Goal: Task Accomplishment & Management: Manage account settings

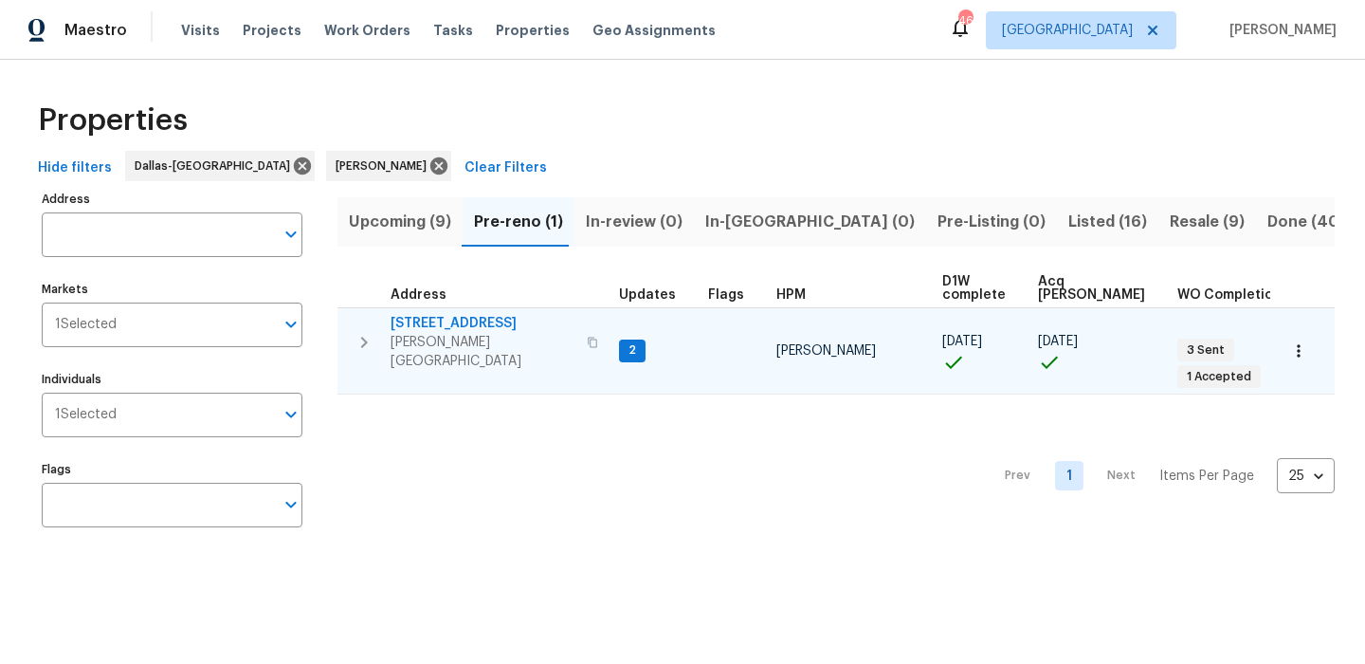
click at [457, 324] on span "[STREET_ADDRESS]" at bounding box center [483, 323] width 185 height 19
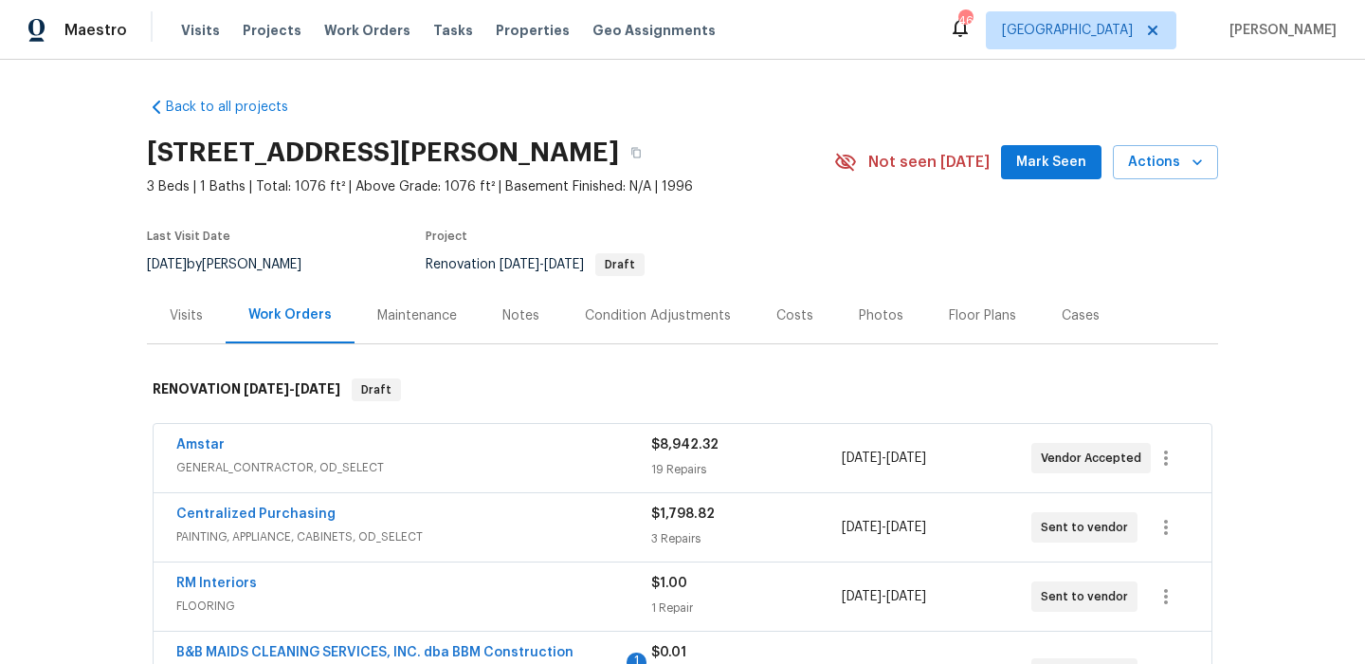
scroll to position [84, 0]
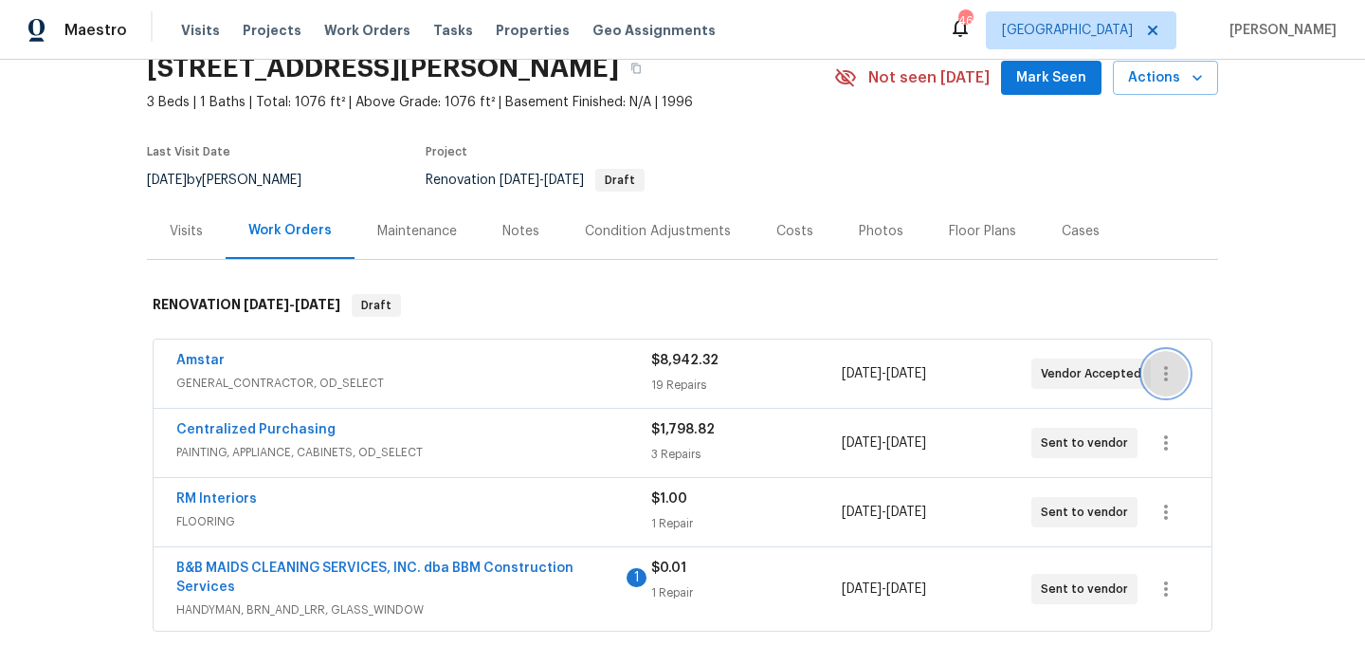
click at [1166, 377] on icon "button" at bounding box center [1166, 373] width 4 height 15
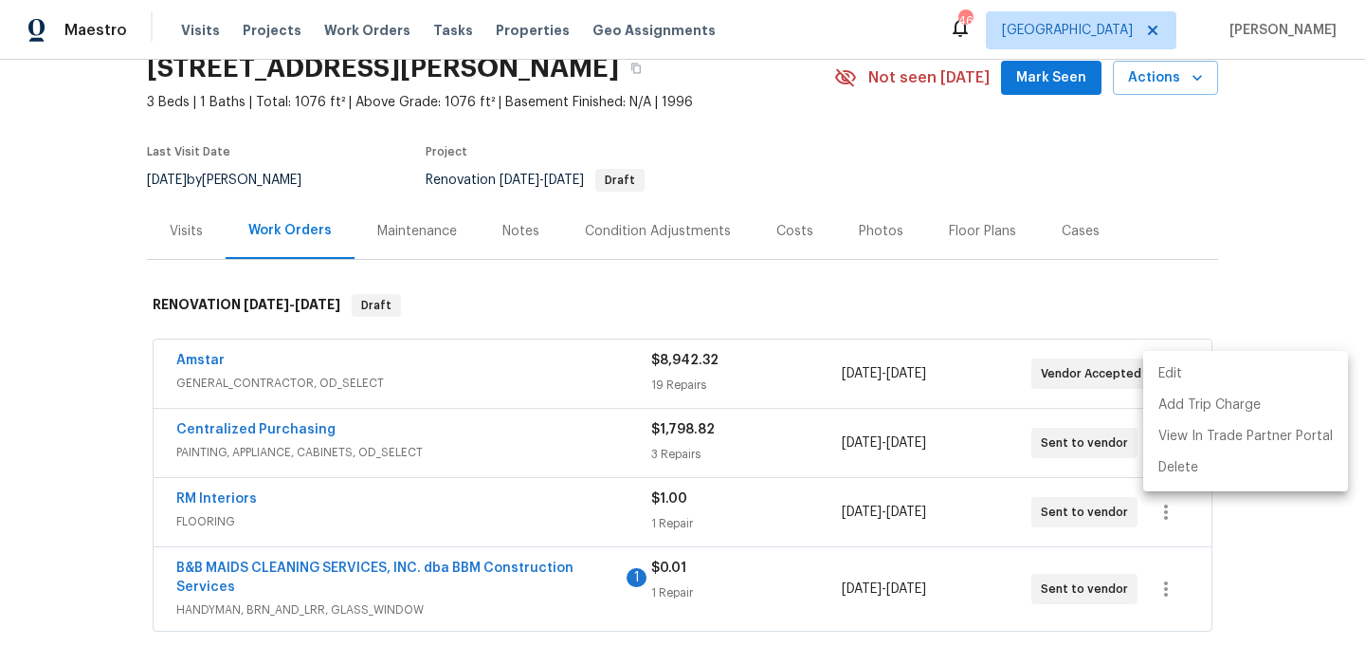
click at [1179, 382] on li "Edit" at bounding box center [1245, 373] width 205 height 31
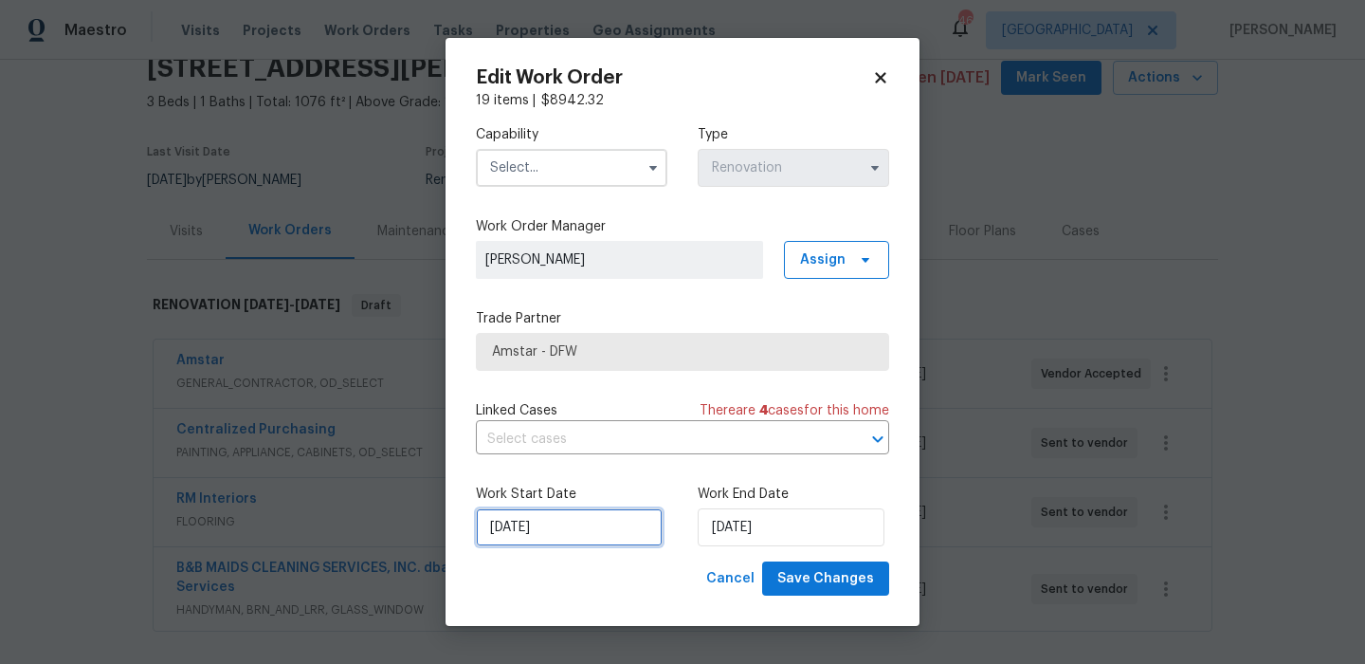
click at [600, 530] on input "[DATE]" at bounding box center [569, 527] width 187 height 38
select select "8"
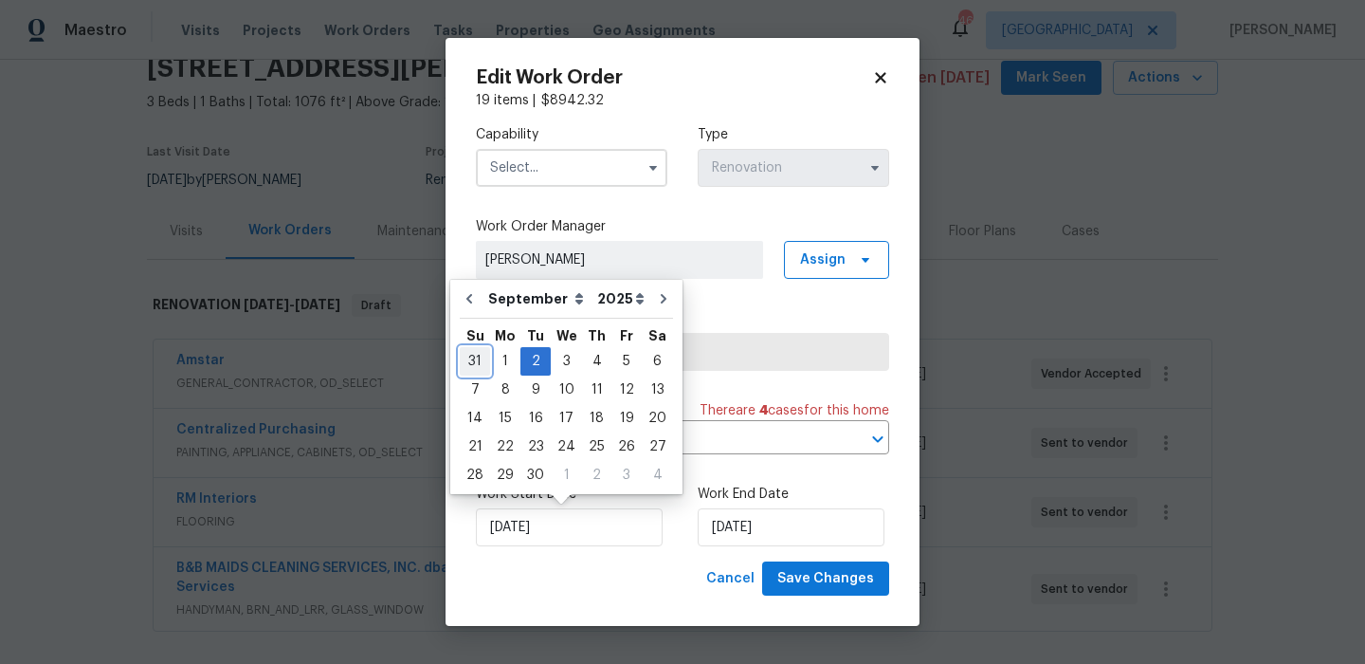
click at [482, 358] on div "31" at bounding box center [475, 361] width 30 height 27
type input "[DATE]"
select select "7"
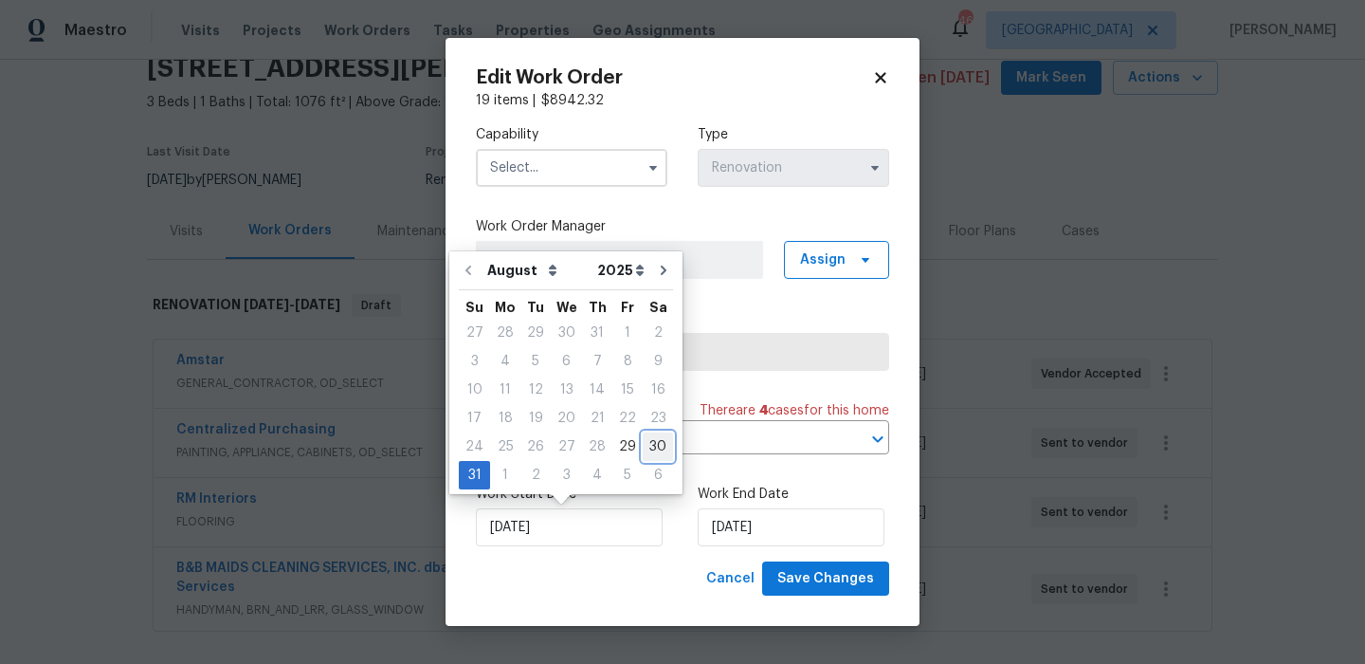
click at [650, 456] on div "30" at bounding box center [658, 446] width 30 height 27
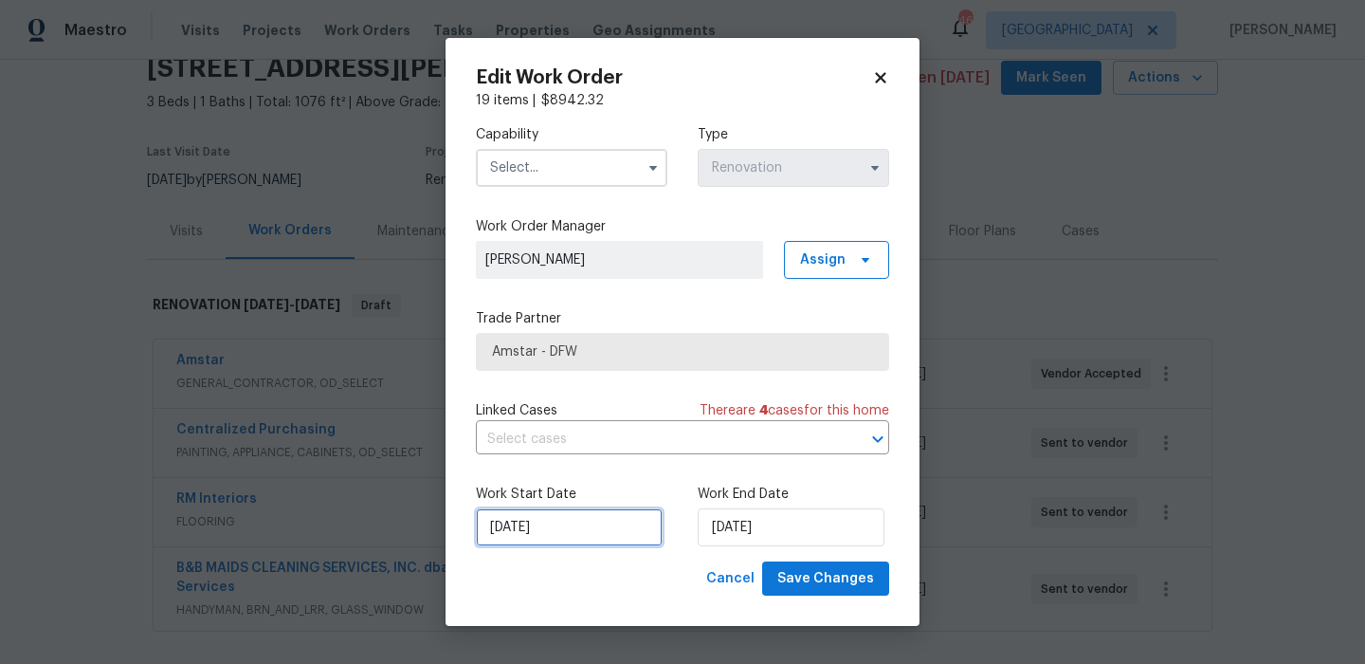
click at [569, 510] on input "[DATE]" at bounding box center [569, 527] width 187 height 38
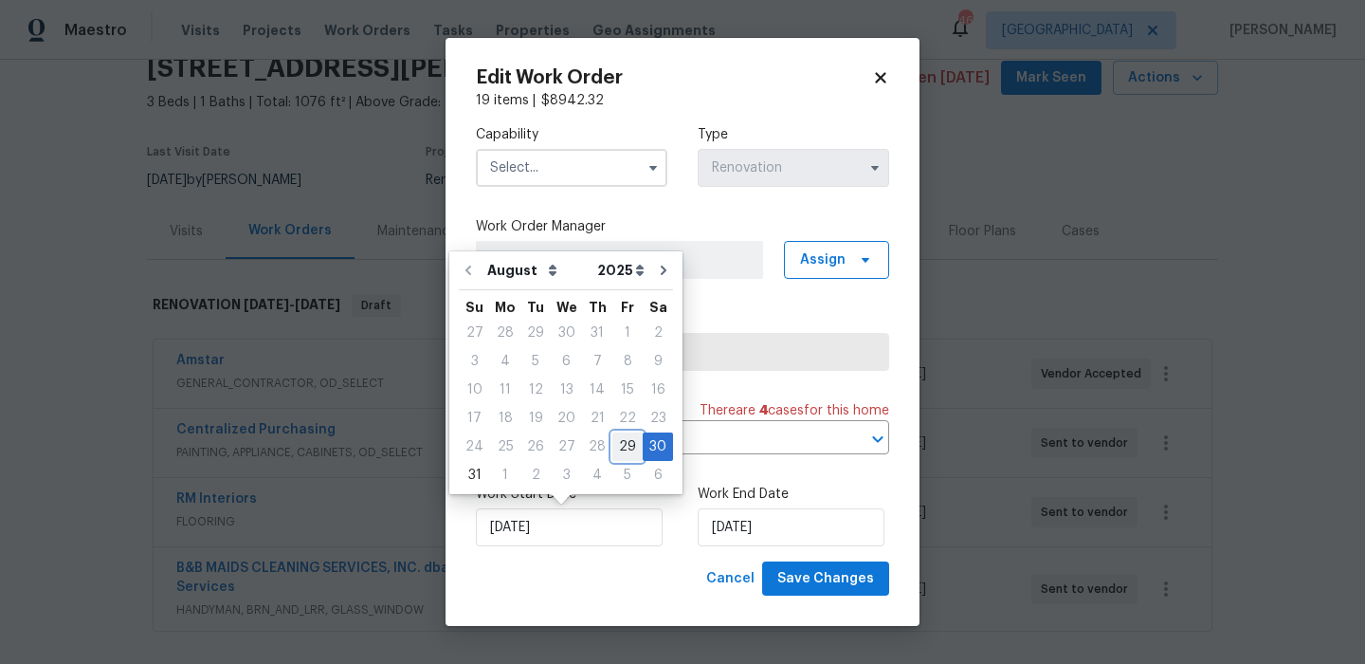
click at [617, 444] on div "29" at bounding box center [627, 446] width 30 height 27
type input "[DATE]"
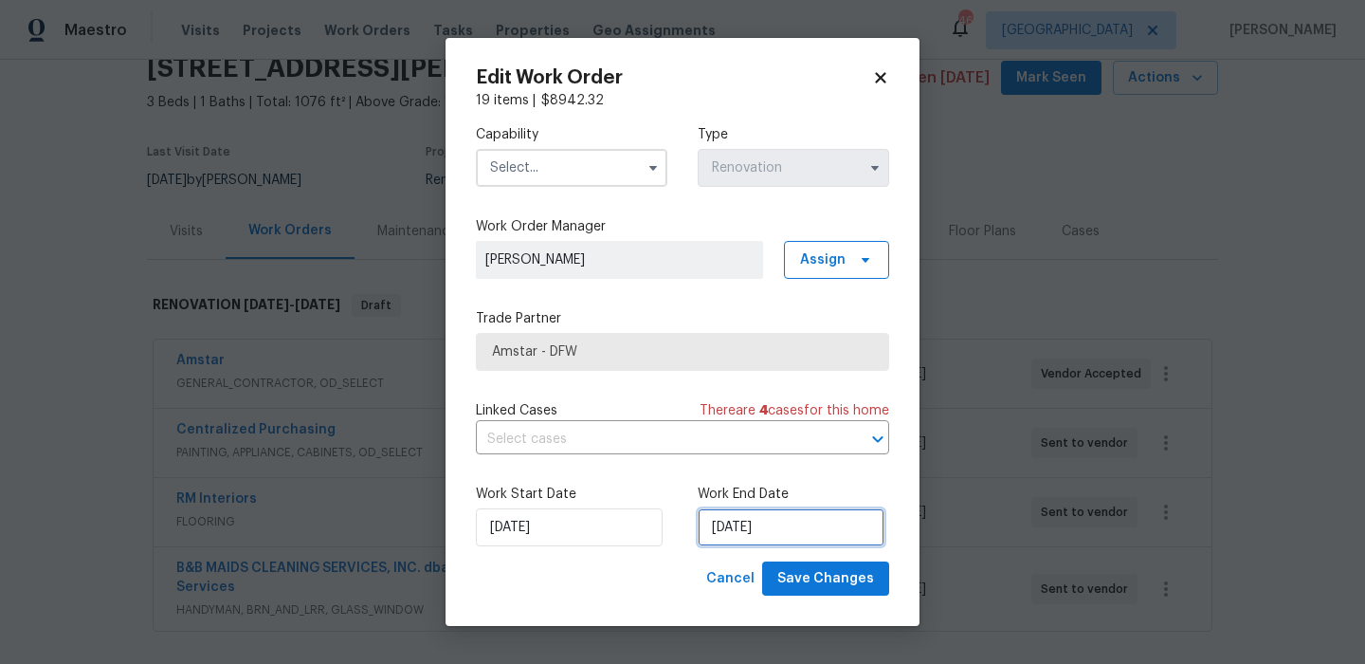
select select "8"
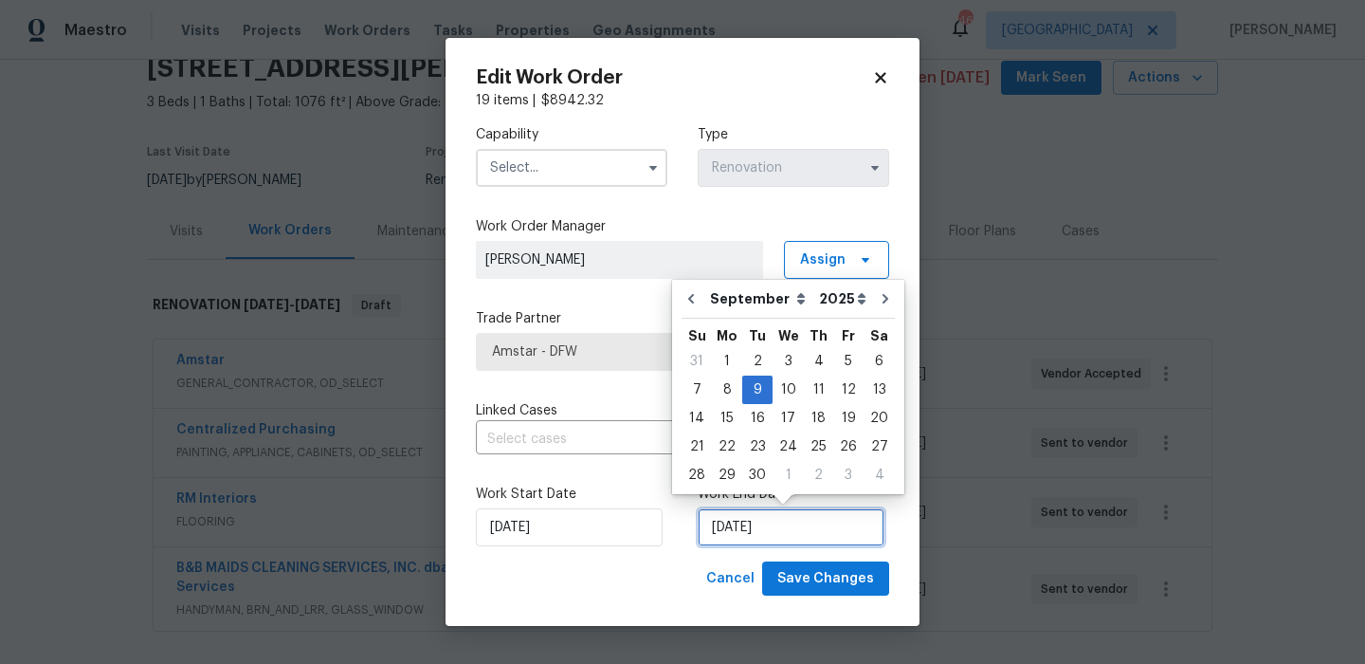
click at [810, 521] on input "[DATE]" at bounding box center [791, 527] width 187 height 38
click at [842, 364] on div "5" at bounding box center [848, 361] width 30 height 27
type input "[DATE]"
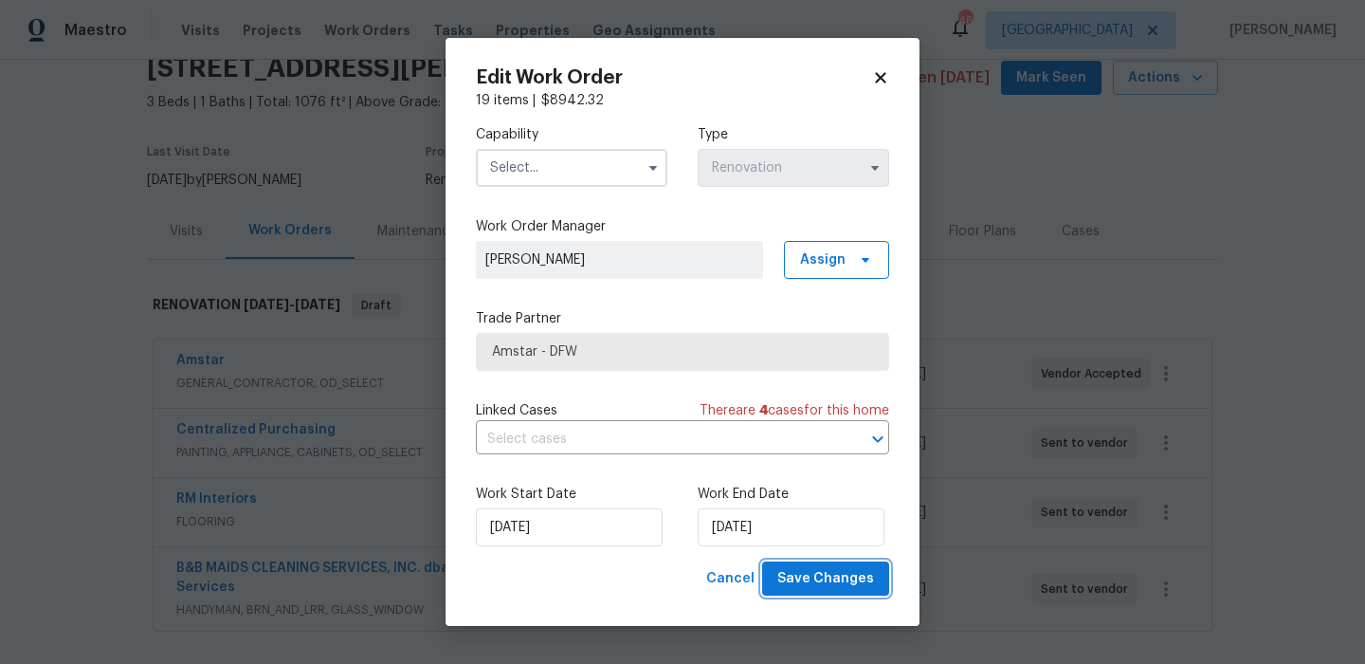
click at [843, 584] on span "Save Changes" at bounding box center [825, 579] width 97 height 24
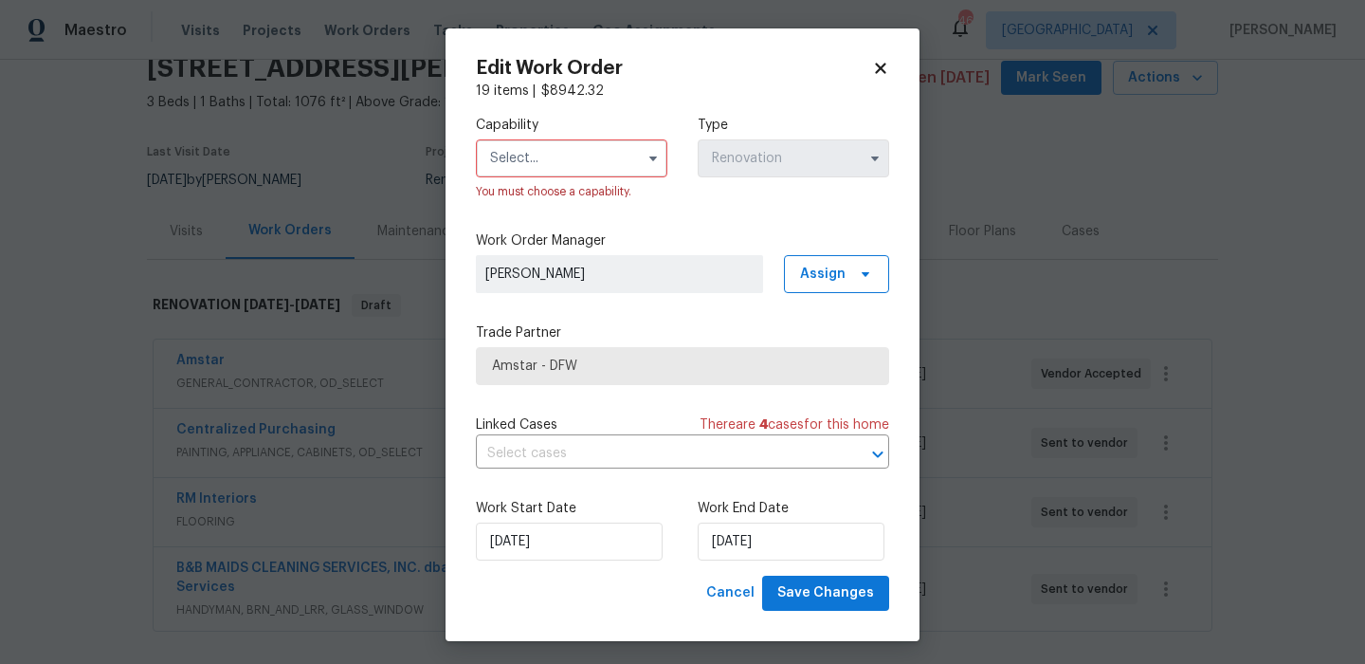
click at [569, 161] on input "text" at bounding box center [571, 158] width 191 height 38
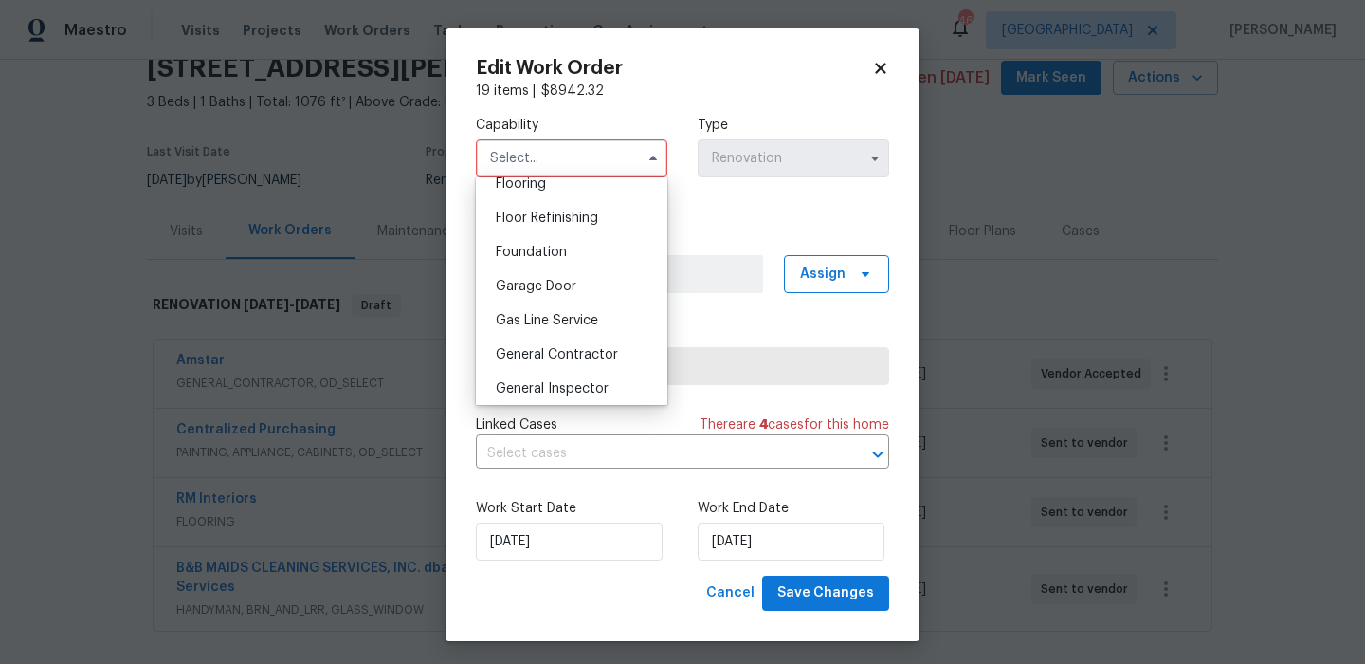
scroll to position [753, 0]
click at [560, 357] on span "General Contractor" at bounding box center [557, 352] width 122 height 13
type input "General Contractor"
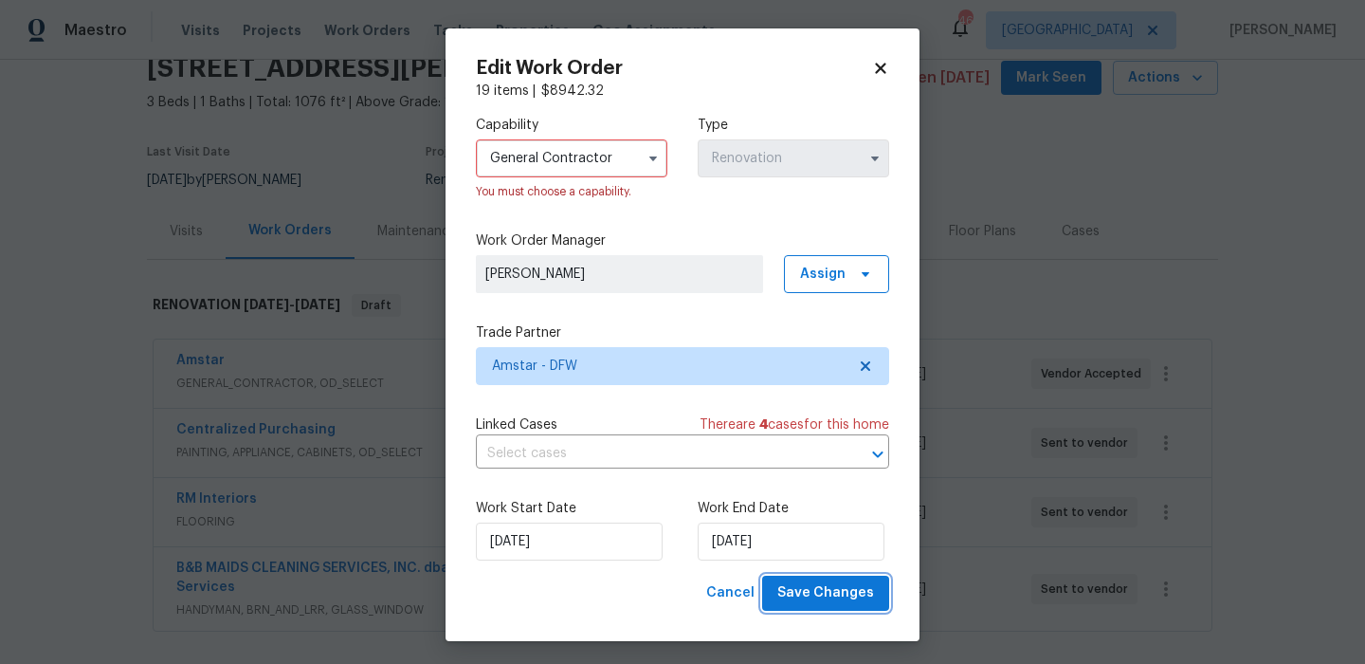
click at [828, 584] on span "Save Changes" at bounding box center [825, 593] width 97 height 24
